Goal: Complete application form

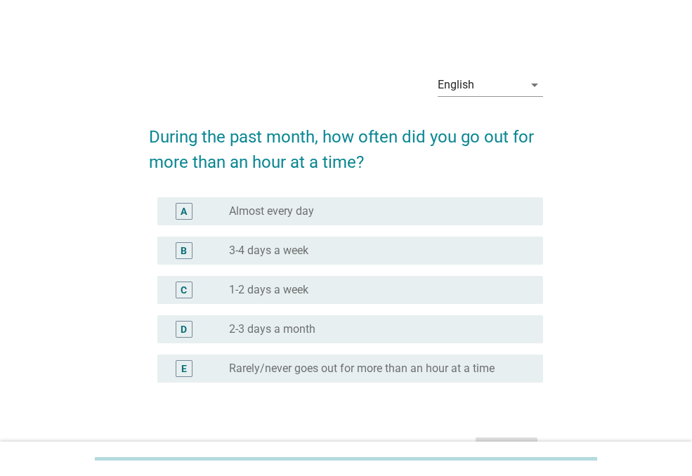
click at [278, 212] on label "Almost every day" at bounding box center [271, 212] width 85 height 14
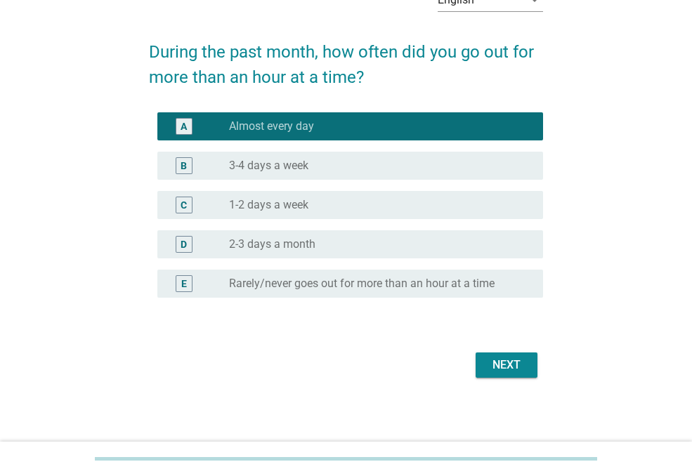
scroll to position [87, 0]
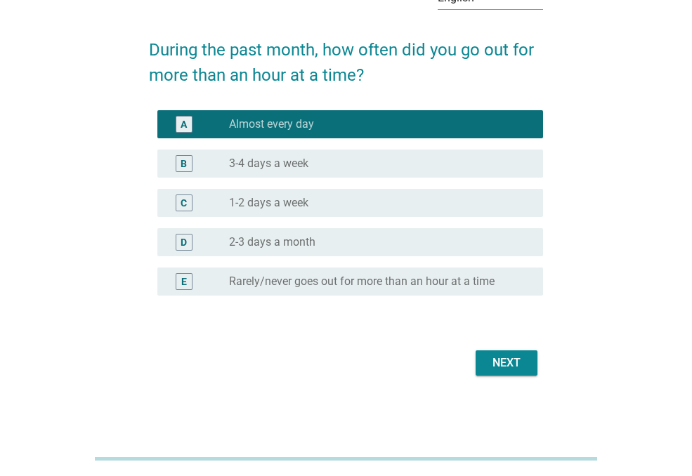
click at [502, 360] on div "Next" at bounding box center [506, 363] width 39 height 17
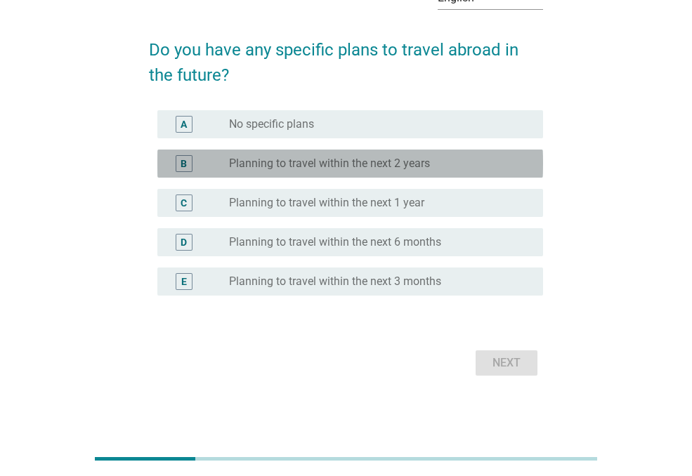
click at [299, 162] on label "Planning to travel within the next 2 years" at bounding box center [329, 164] width 201 height 14
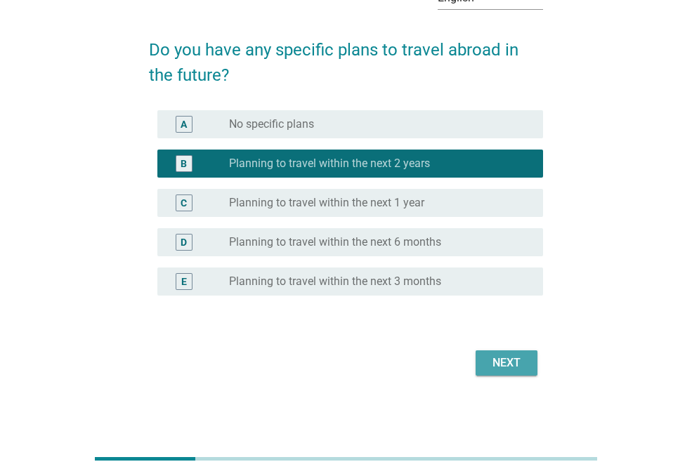
click at [518, 362] on div "Next" at bounding box center [506, 363] width 39 height 17
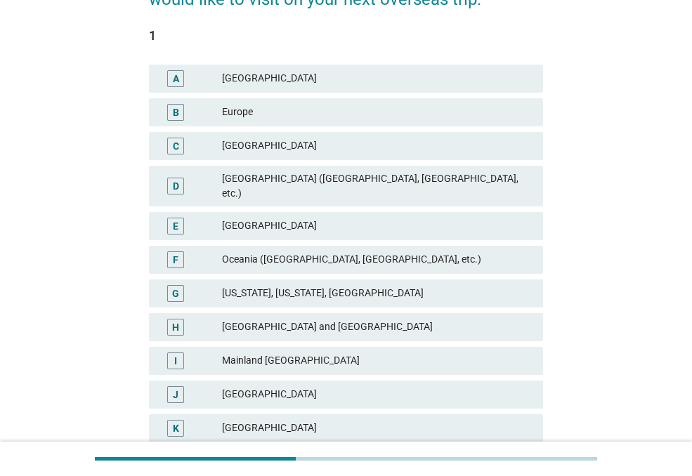
scroll to position [169, 0]
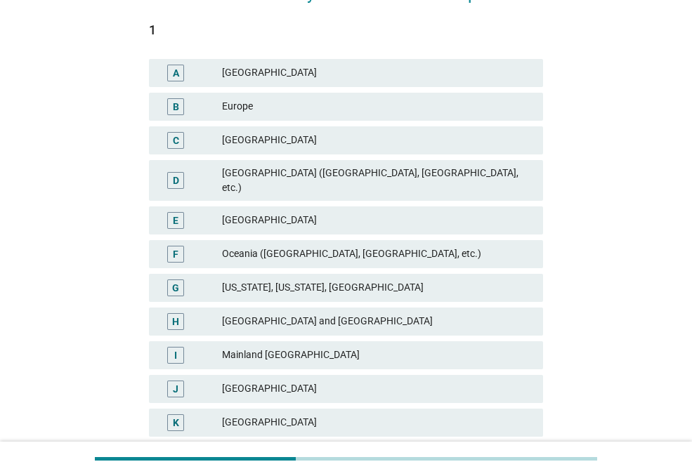
click at [422, 179] on div "[GEOGRAPHIC_DATA] ([GEOGRAPHIC_DATA], [GEOGRAPHIC_DATA], etc.)" at bounding box center [377, 181] width 310 height 30
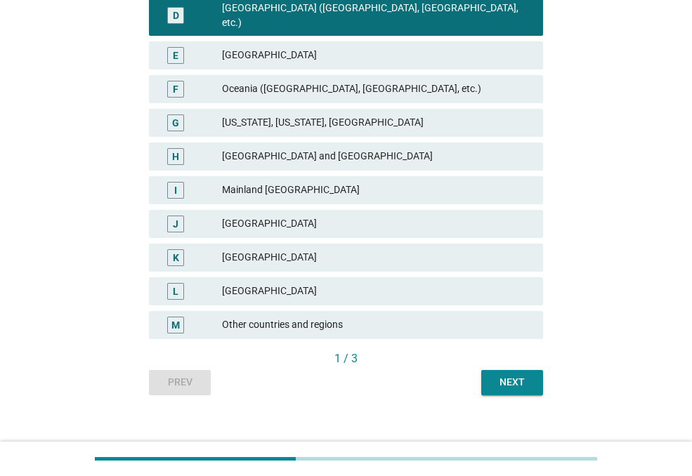
scroll to position [337, 0]
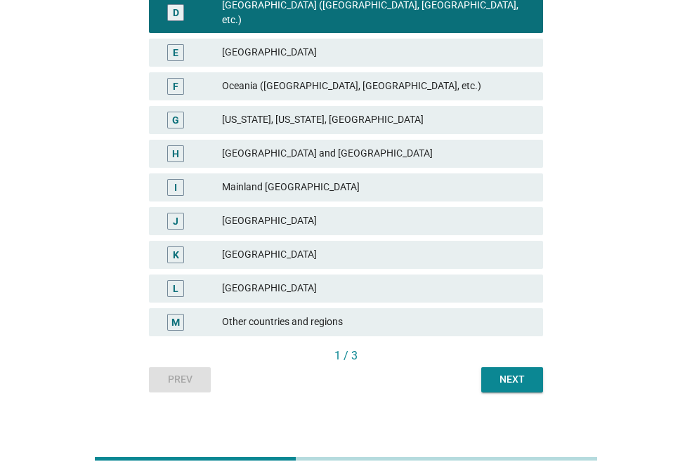
click at [532, 372] on button "Next" at bounding box center [512, 380] width 62 height 25
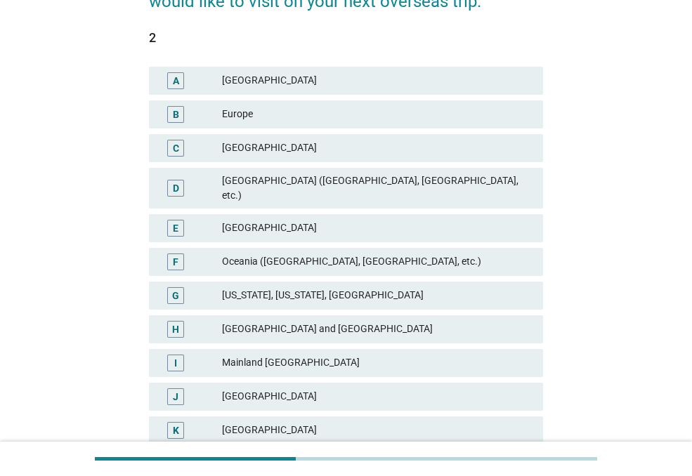
scroll to position [169, 0]
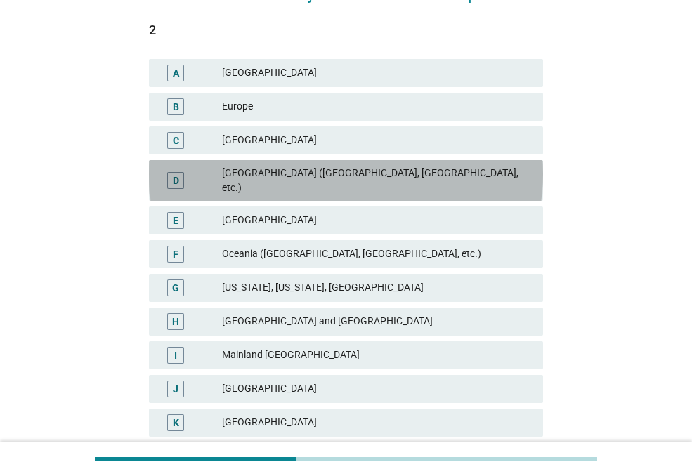
click at [463, 175] on div "[GEOGRAPHIC_DATA] ([GEOGRAPHIC_DATA], [GEOGRAPHIC_DATA], etc.)" at bounding box center [377, 181] width 310 height 30
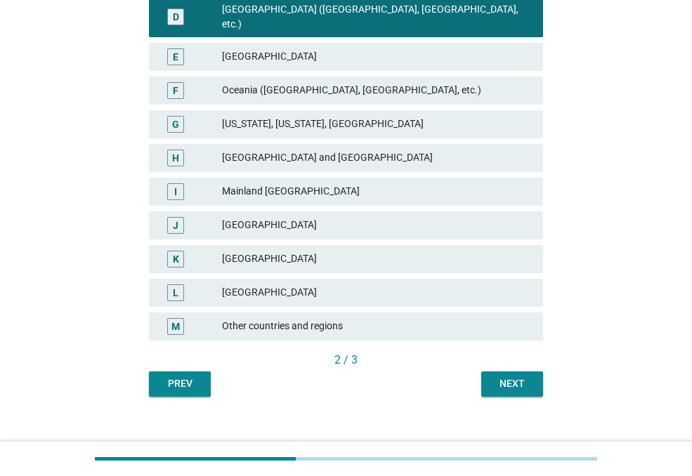
scroll to position [337, 0]
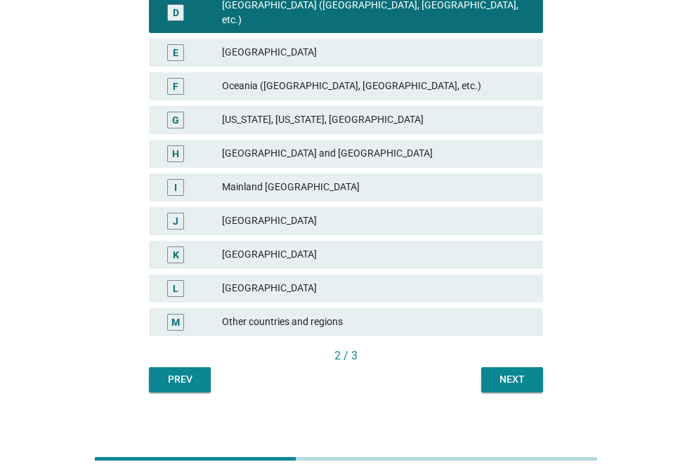
click at [536, 368] on button "Next" at bounding box center [512, 380] width 62 height 25
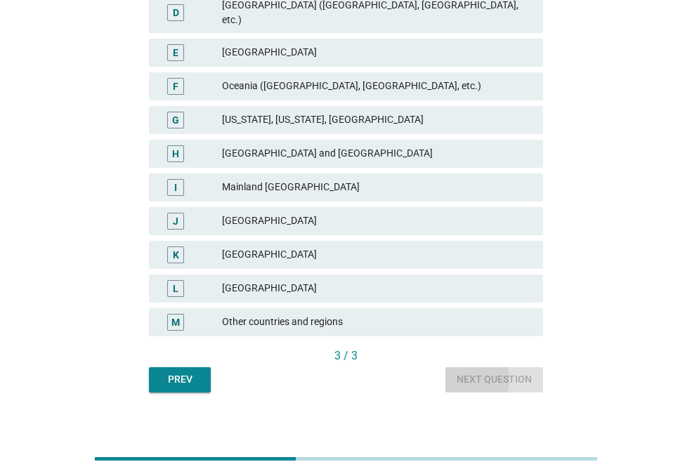
scroll to position [0, 0]
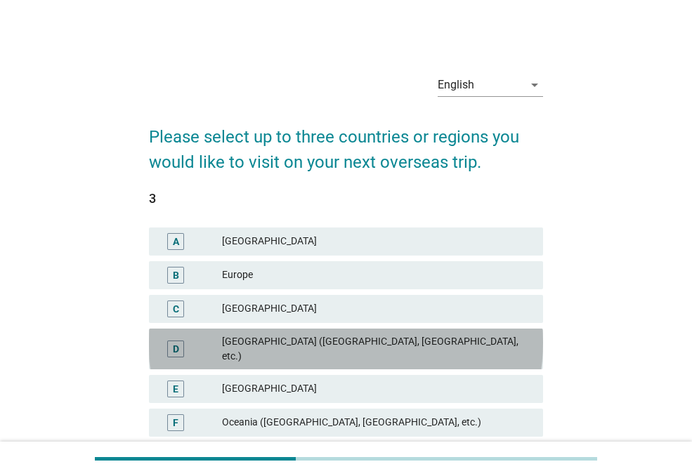
click at [306, 345] on div "[GEOGRAPHIC_DATA] ([GEOGRAPHIC_DATA], [GEOGRAPHIC_DATA], etc.)" at bounding box center [377, 350] width 310 height 30
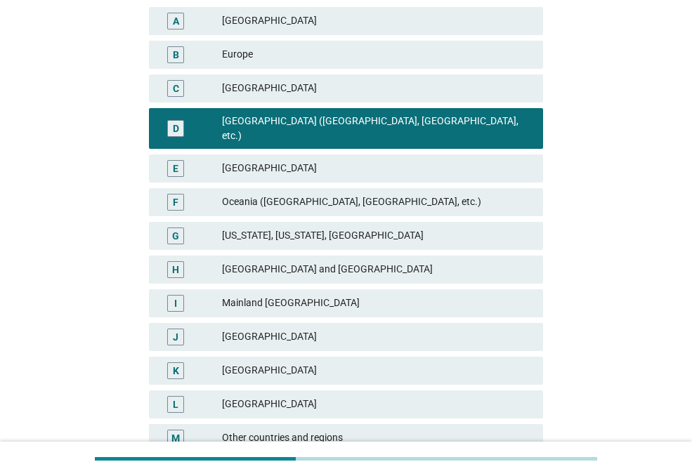
scroll to position [337, 0]
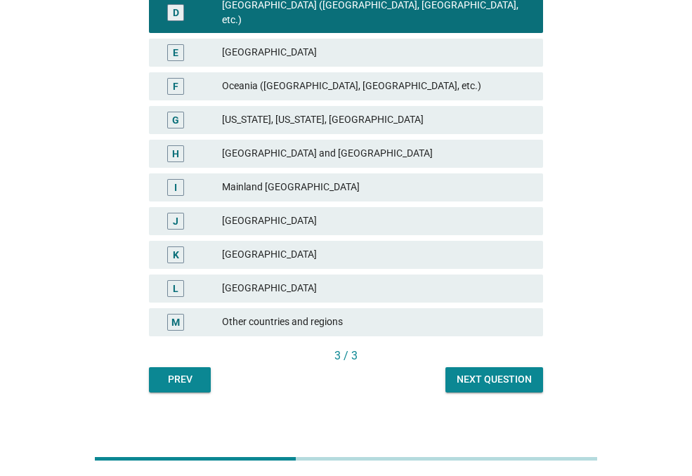
click at [520, 372] on div "Next question" at bounding box center [494, 379] width 75 height 15
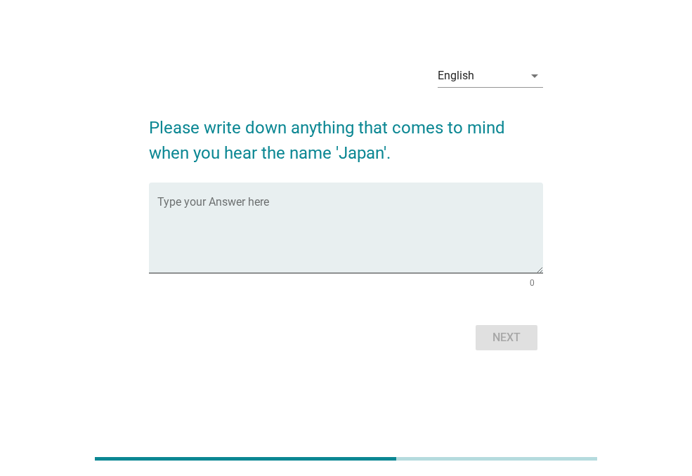
scroll to position [0, 0]
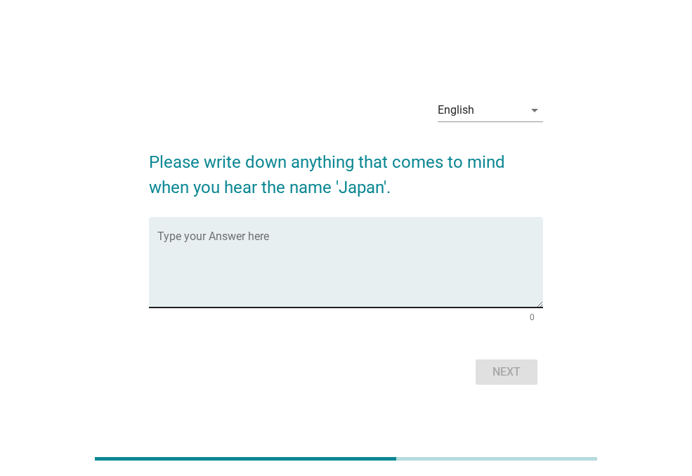
click at [296, 233] on div "Type your Answer here" at bounding box center [350, 262] width 386 height 91
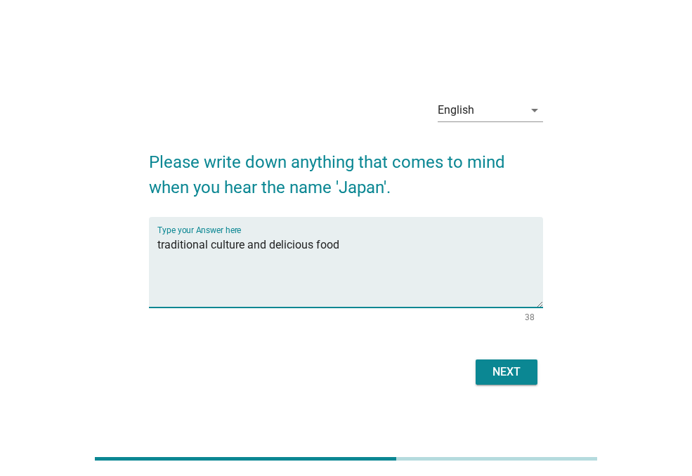
type textarea "traditional culture and delicious food"
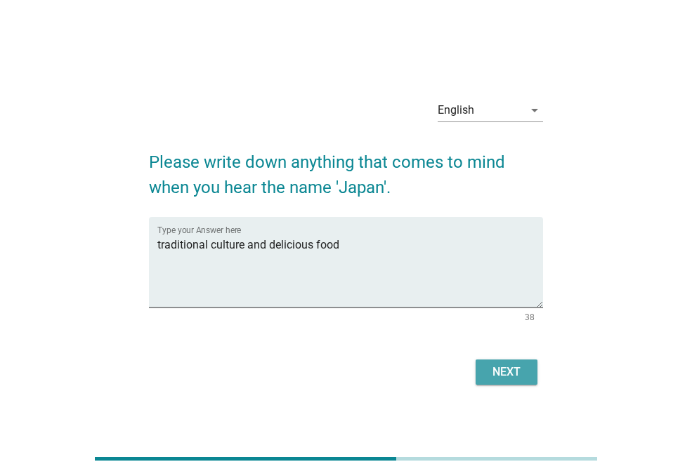
click at [516, 373] on div "Next" at bounding box center [506, 372] width 39 height 17
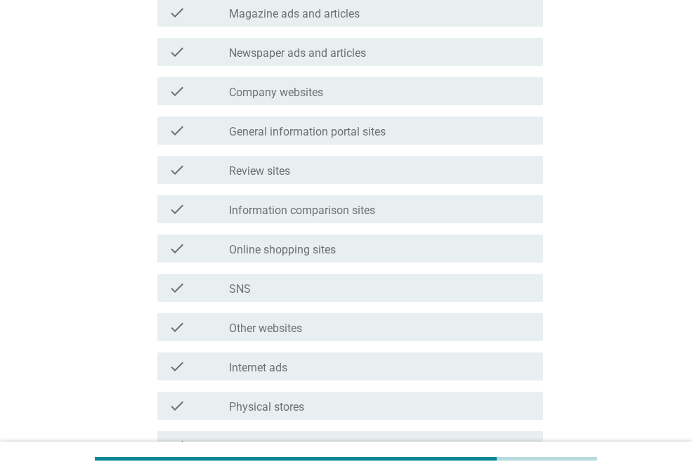
scroll to position [422, 0]
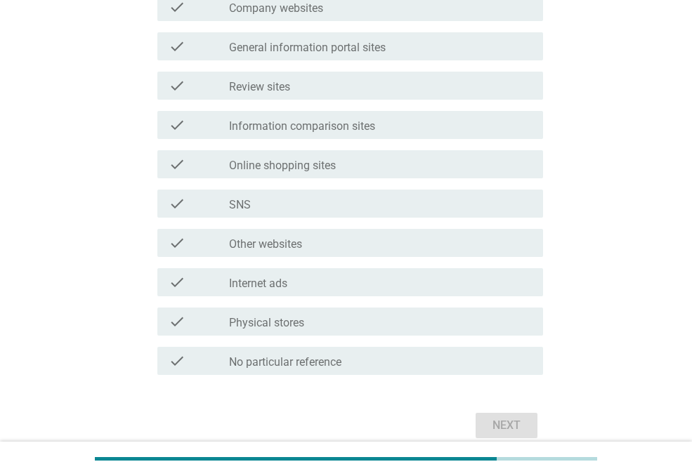
click at [221, 87] on div "check" at bounding box center [199, 85] width 60 height 17
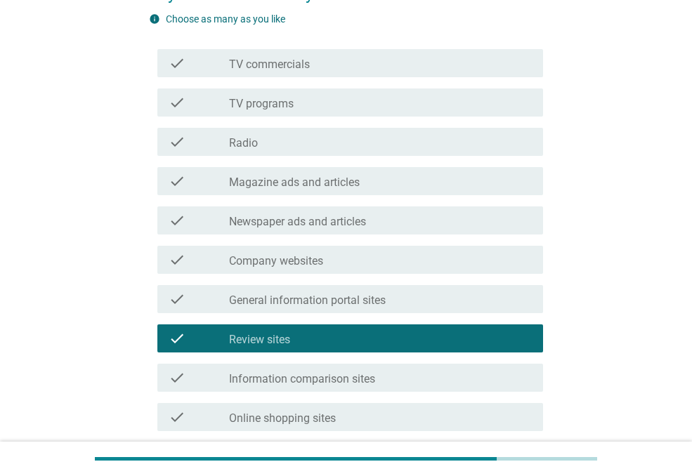
scroll to position [253, 0]
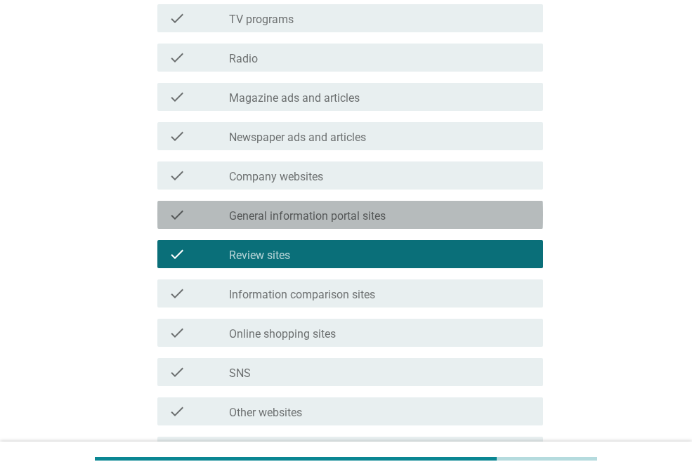
click at [340, 221] on label "General information portal sites" at bounding box center [307, 216] width 157 height 14
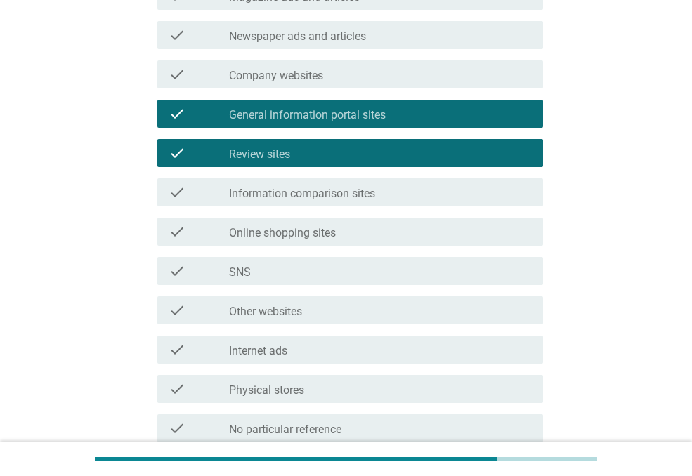
scroll to position [484, 0]
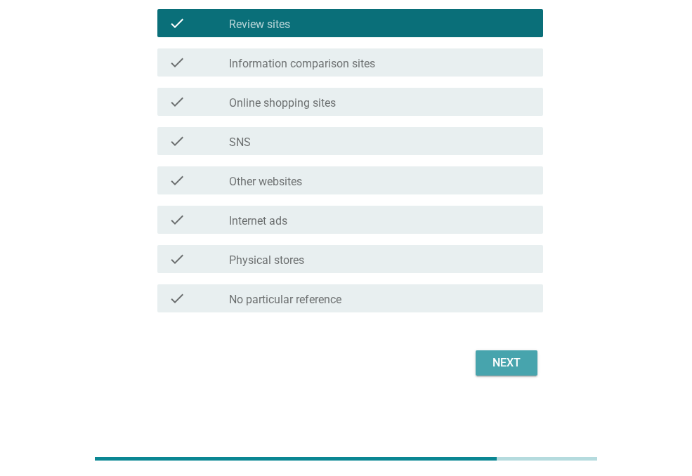
click at [491, 368] on div "Next" at bounding box center [506, 363] width 39 height 17
